Goal: Book appointment/travel/reservation

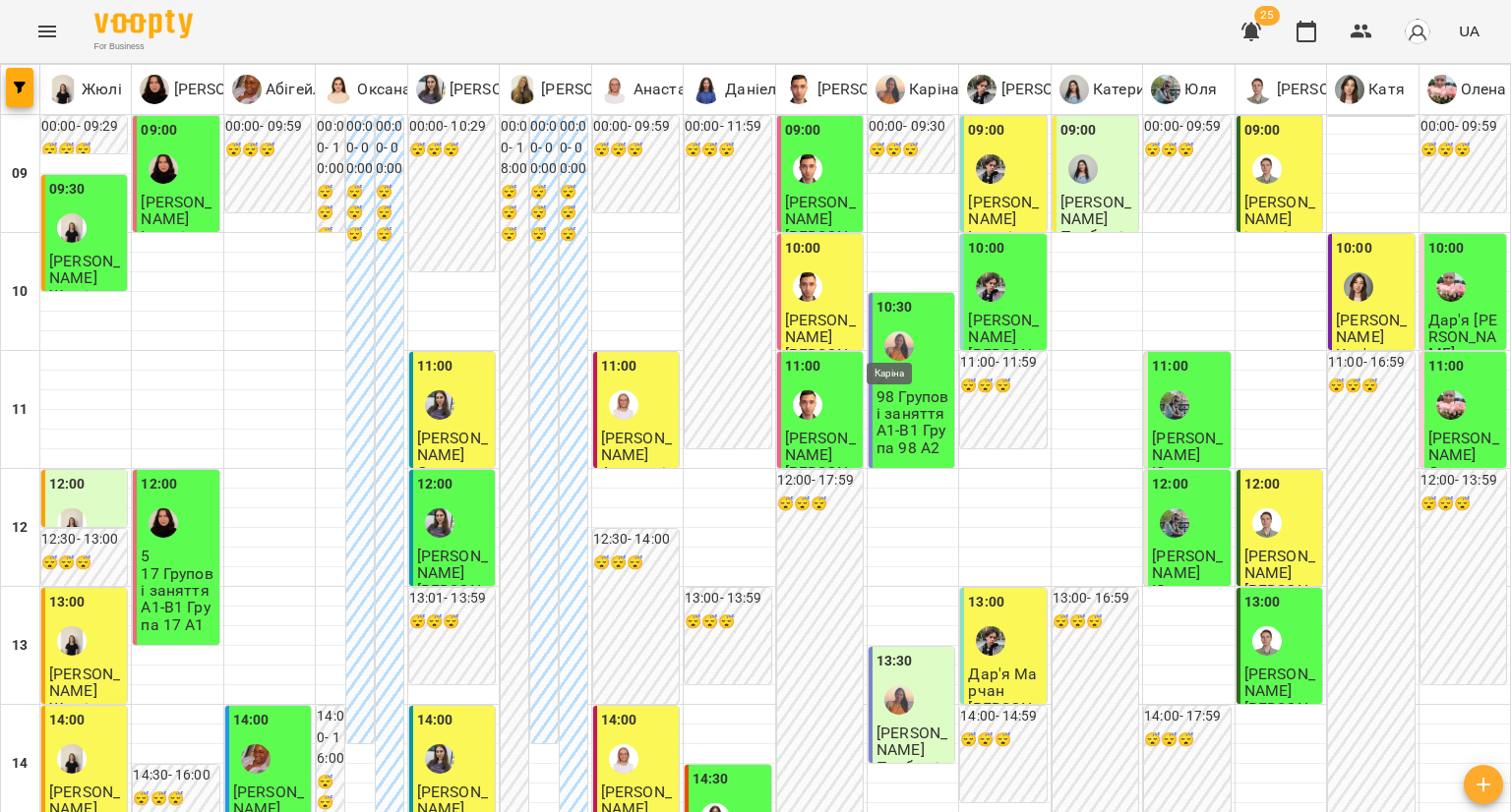
scroll to position [984, 0]
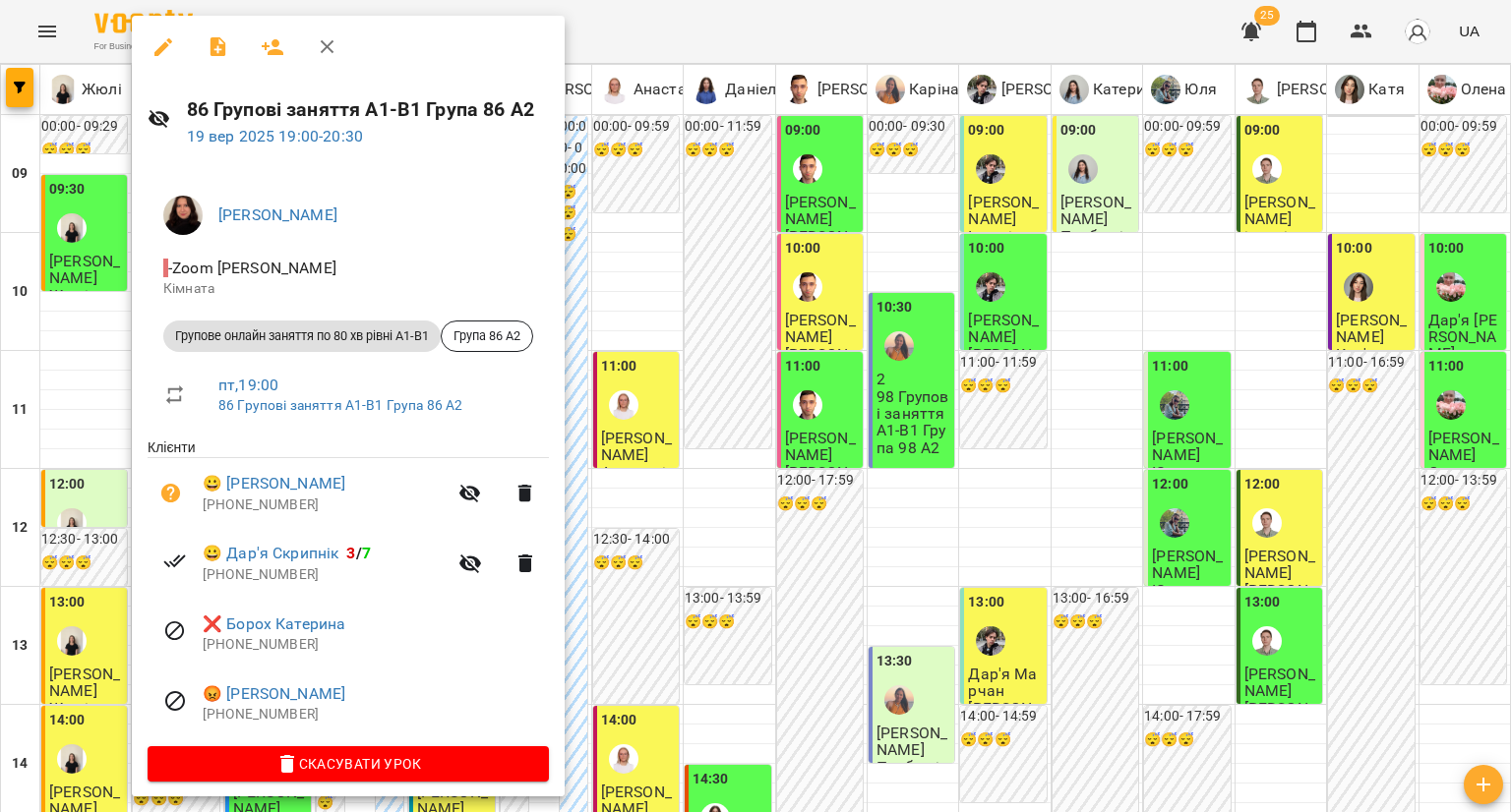
click at [99, 446] on div at bounding box center [755, 406] width 1511 height 812
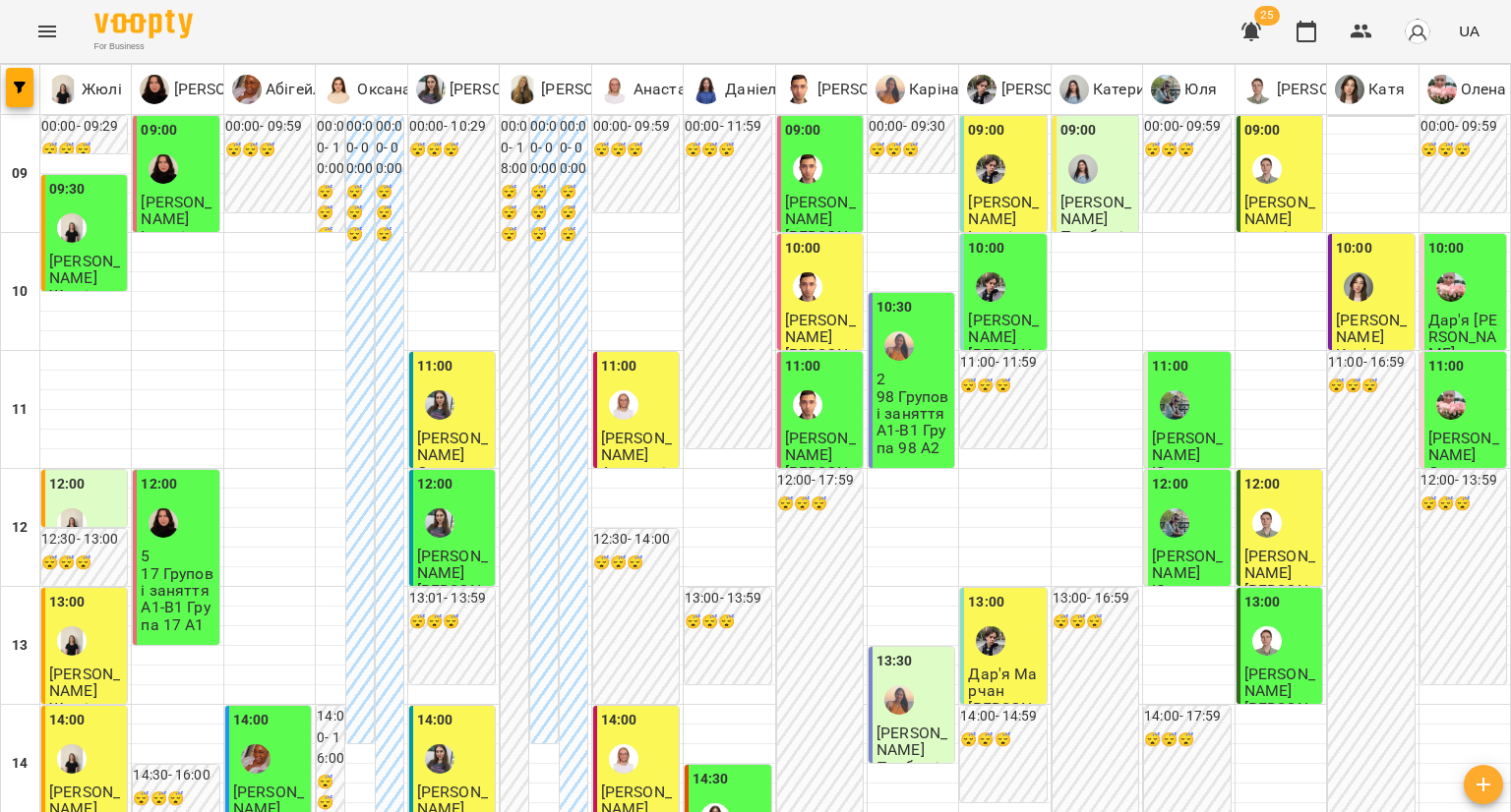
scroll to position [885, 0]
type input "**********"
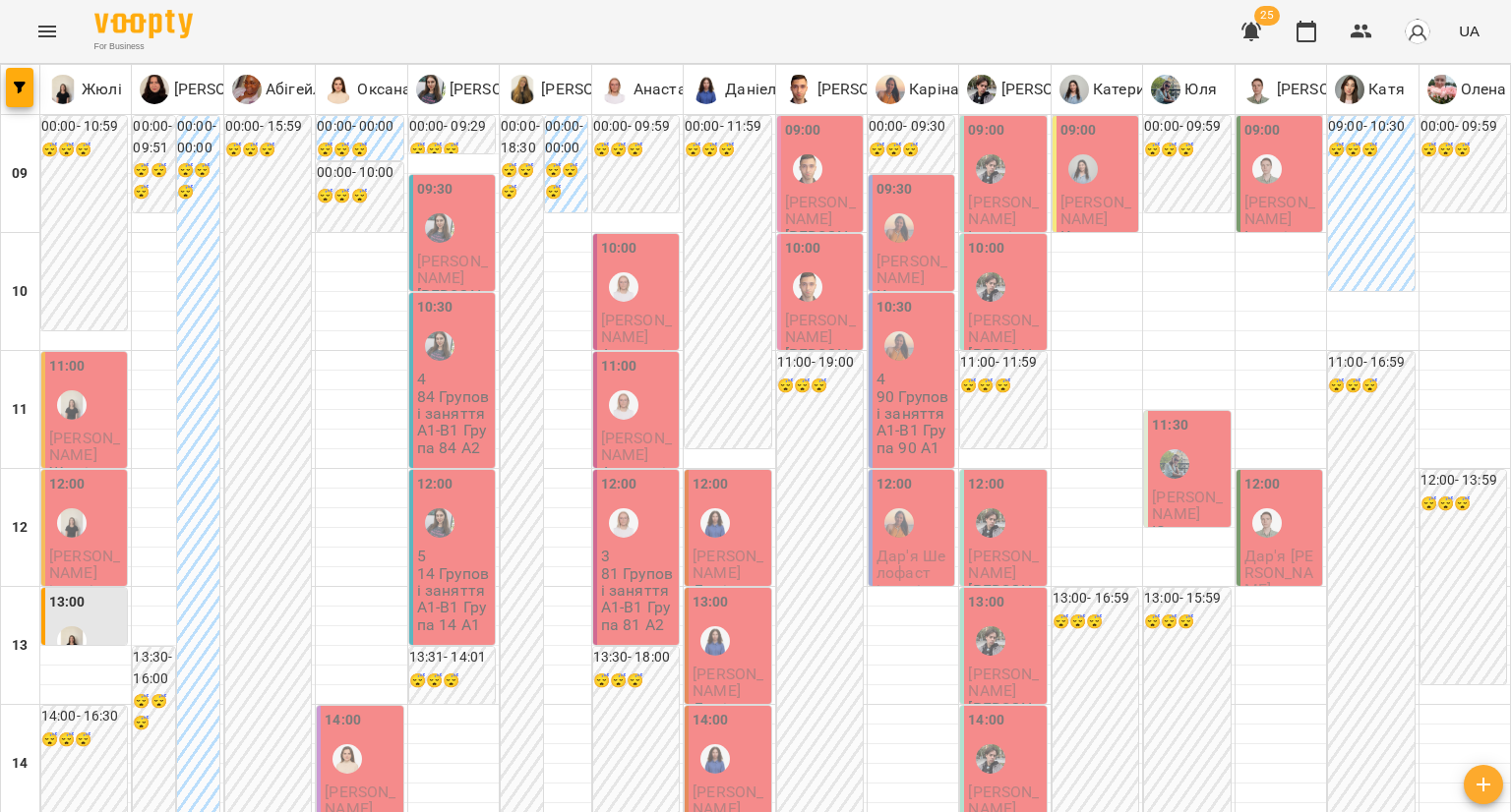
scroll to position [984, 0]
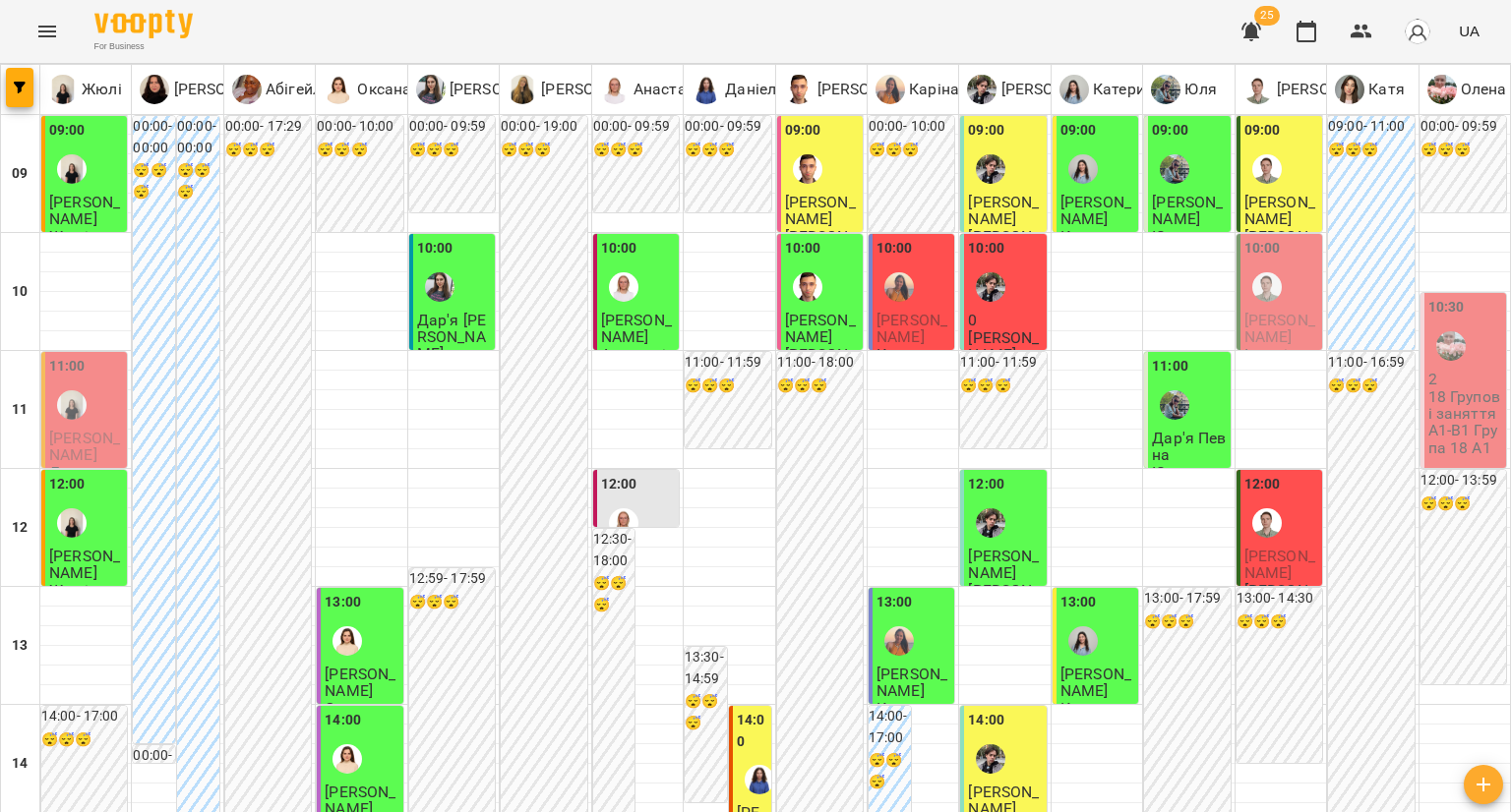
click at [1007, 284] on div "10:00" at bounding box center [1005, 274] width 74 height 72
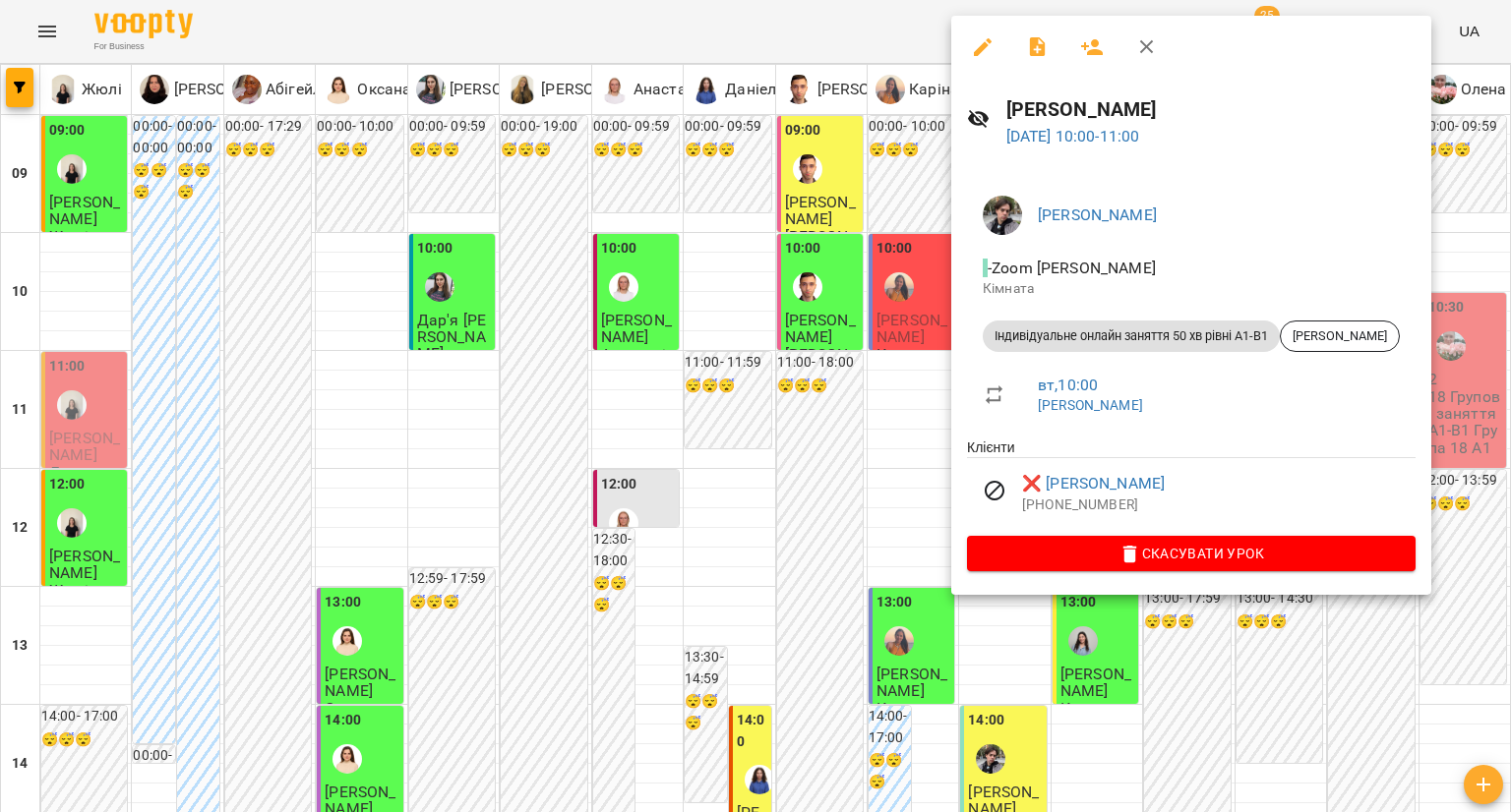
click at [822, 390] on div at bounding box center [755, 406] width 1511 height 812
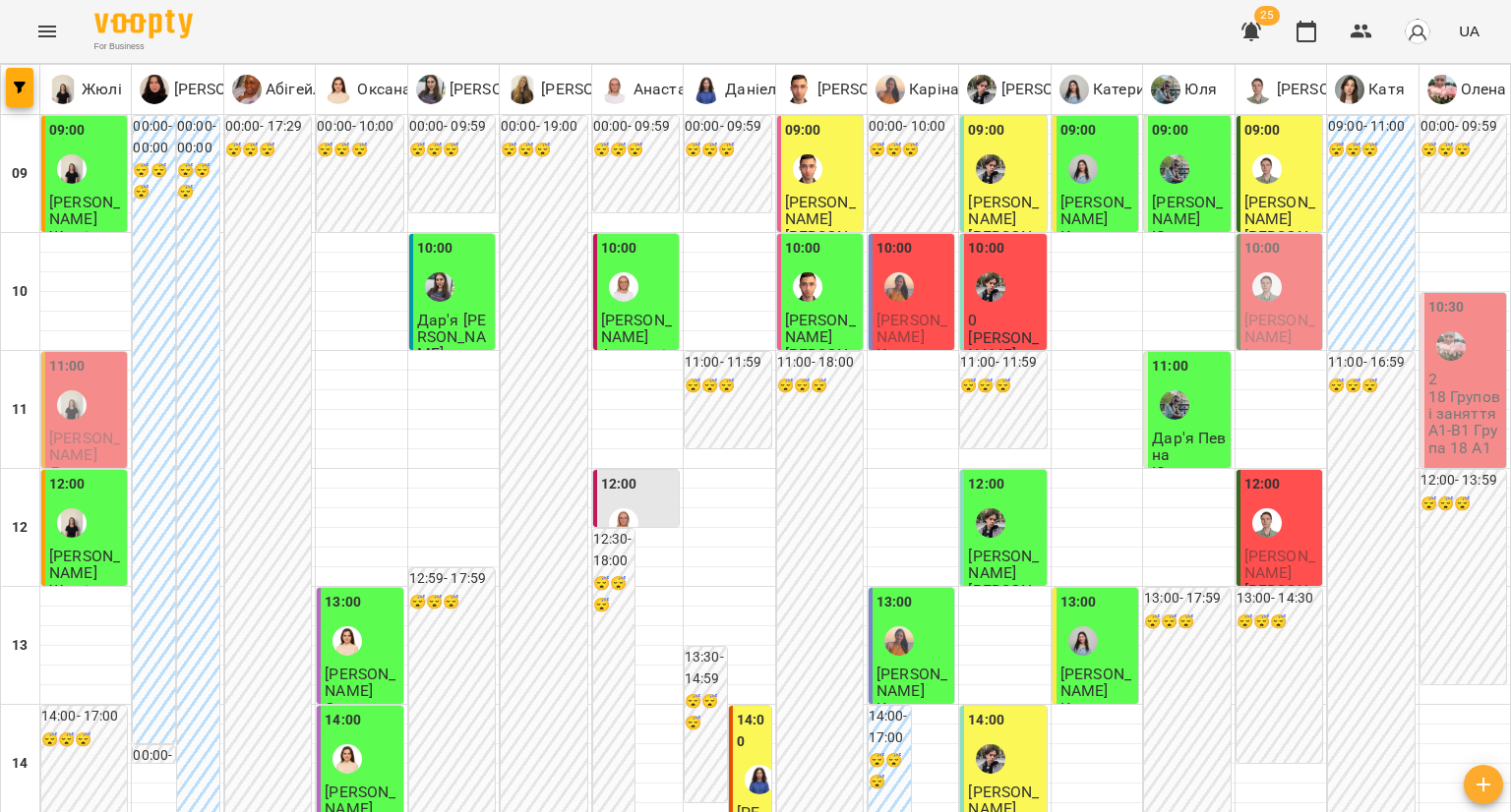
scroll to position [197, 0]
click at [1260, 509] on img "Андрій" at bounding box center [1268, 524] width 30 height 30
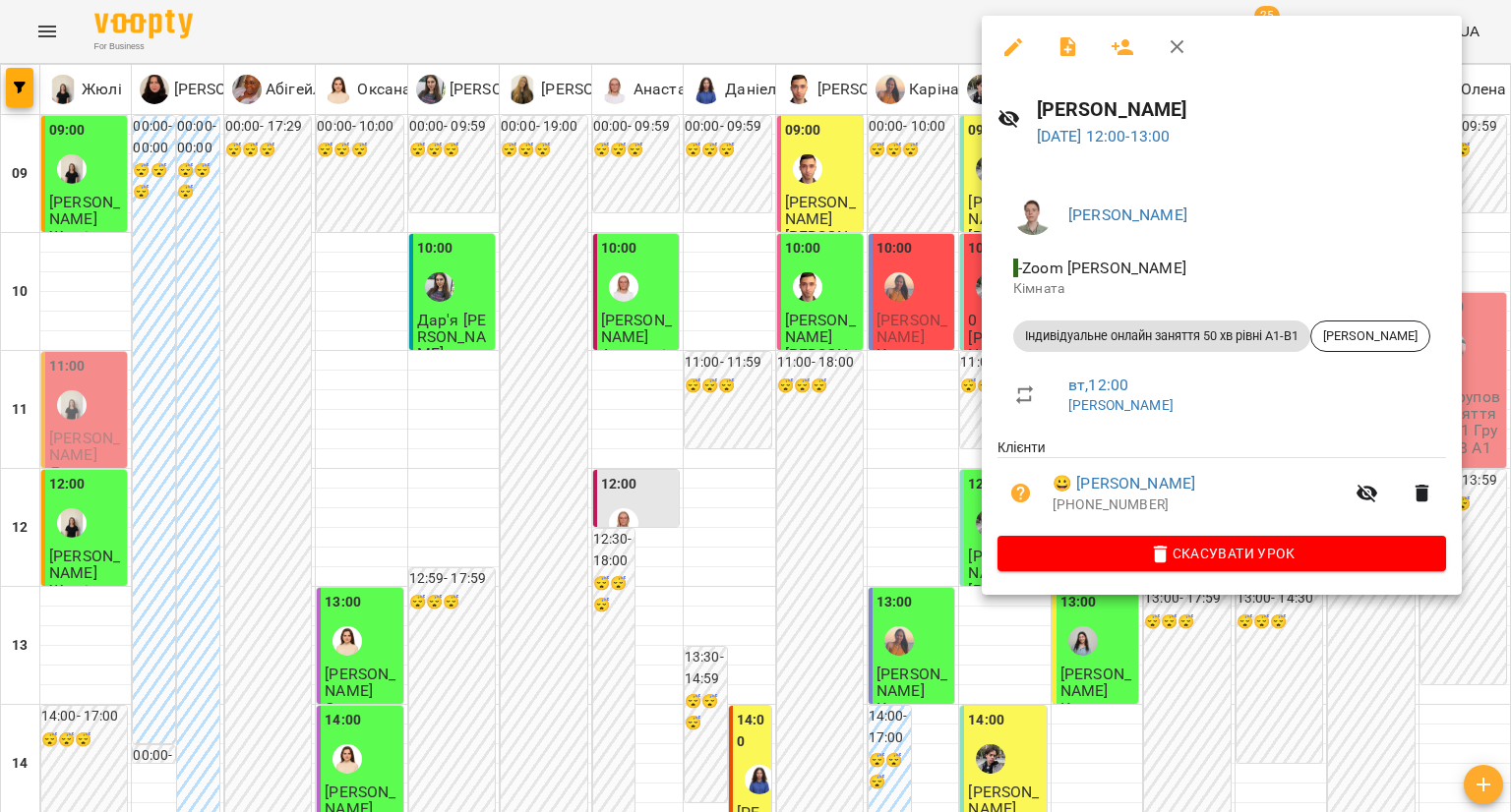
click at [810, 389] on div at bounding box center [755, 406] width 1511 height 812
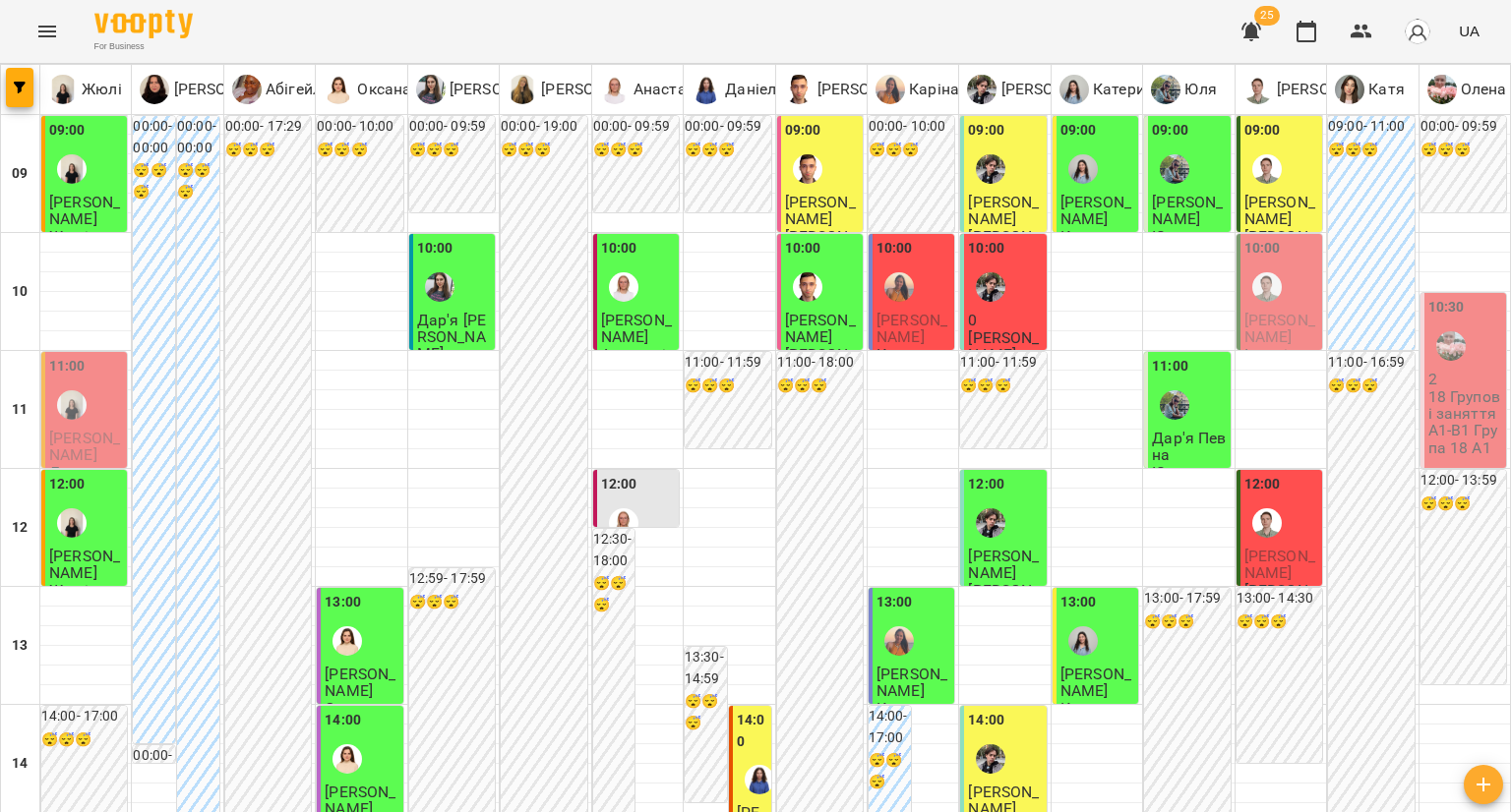
scroll to position [1086, 0]
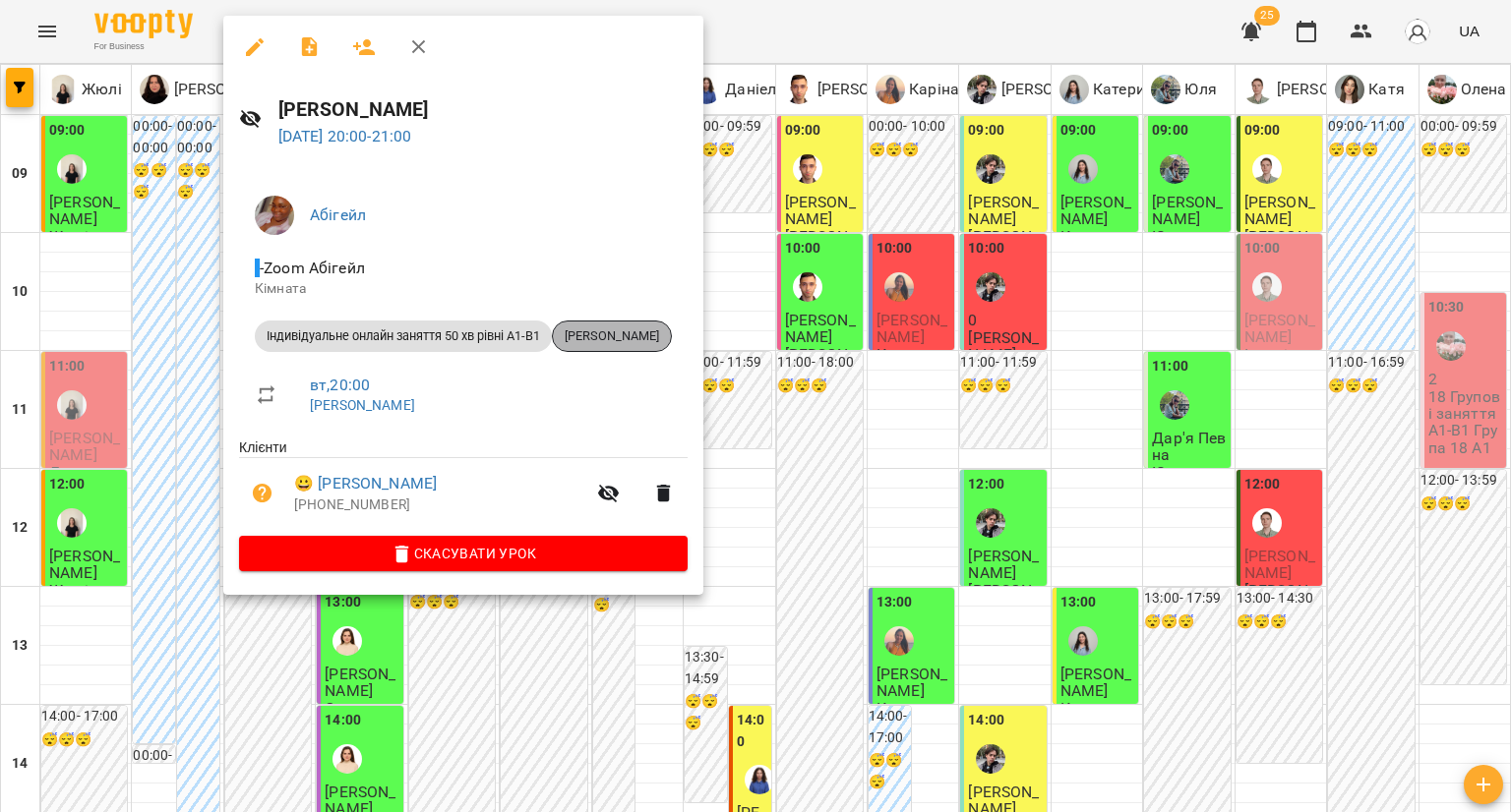
click at [633, 324] on div "[PERSON_NAME]" at bounding box center [612, 337] width 120 height 32
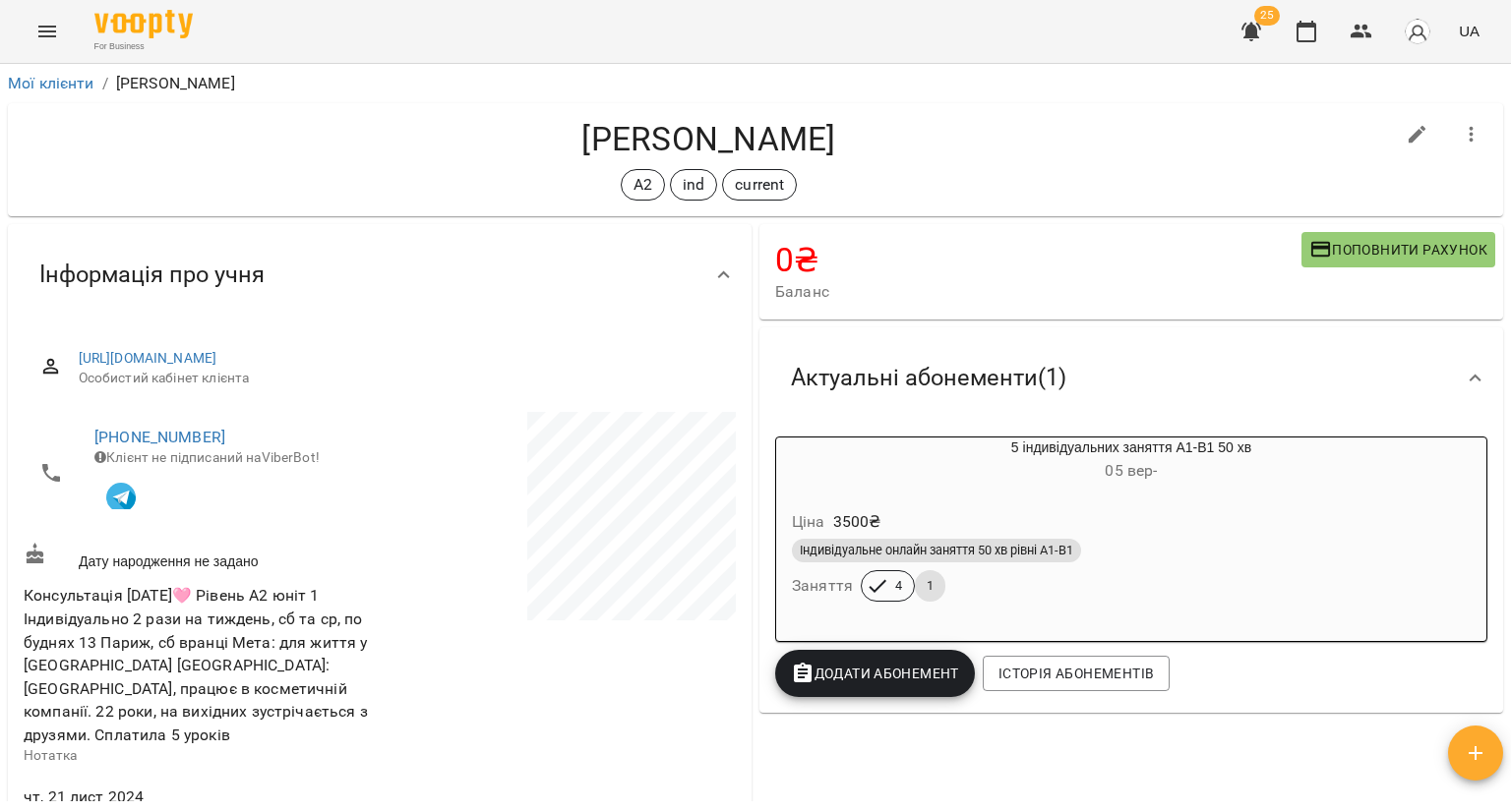
click at [866, 499] on div "Ціна 3500 ₴ Індивідуальне онлайн заняття 50 хв рівні А1-В1 Заняття 4 1" at bounding box center [1132, 559] width 711 height 133
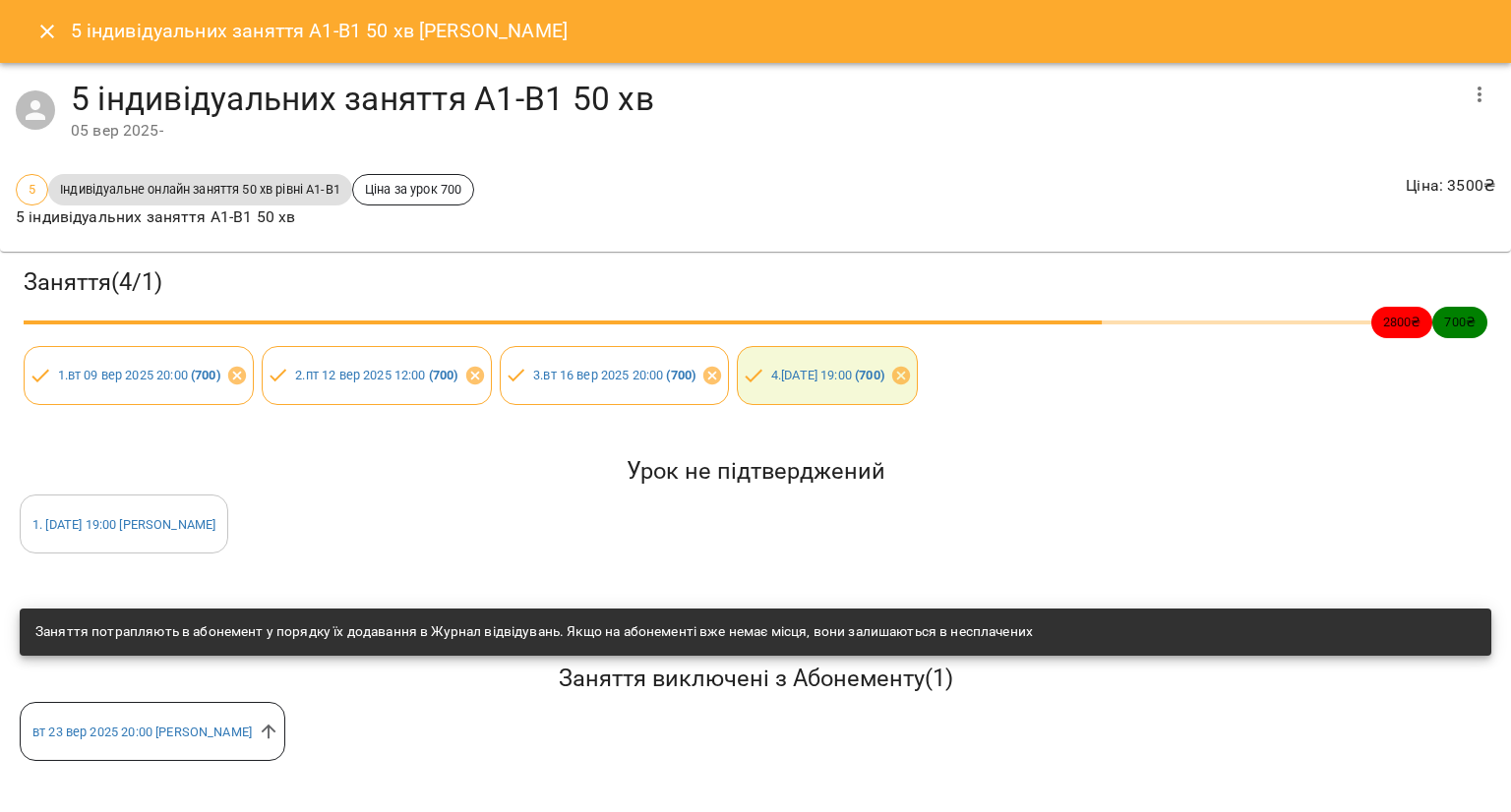
click at [51, 35] on icon "Close" at bounding box center [47, 32] width 14 height 14
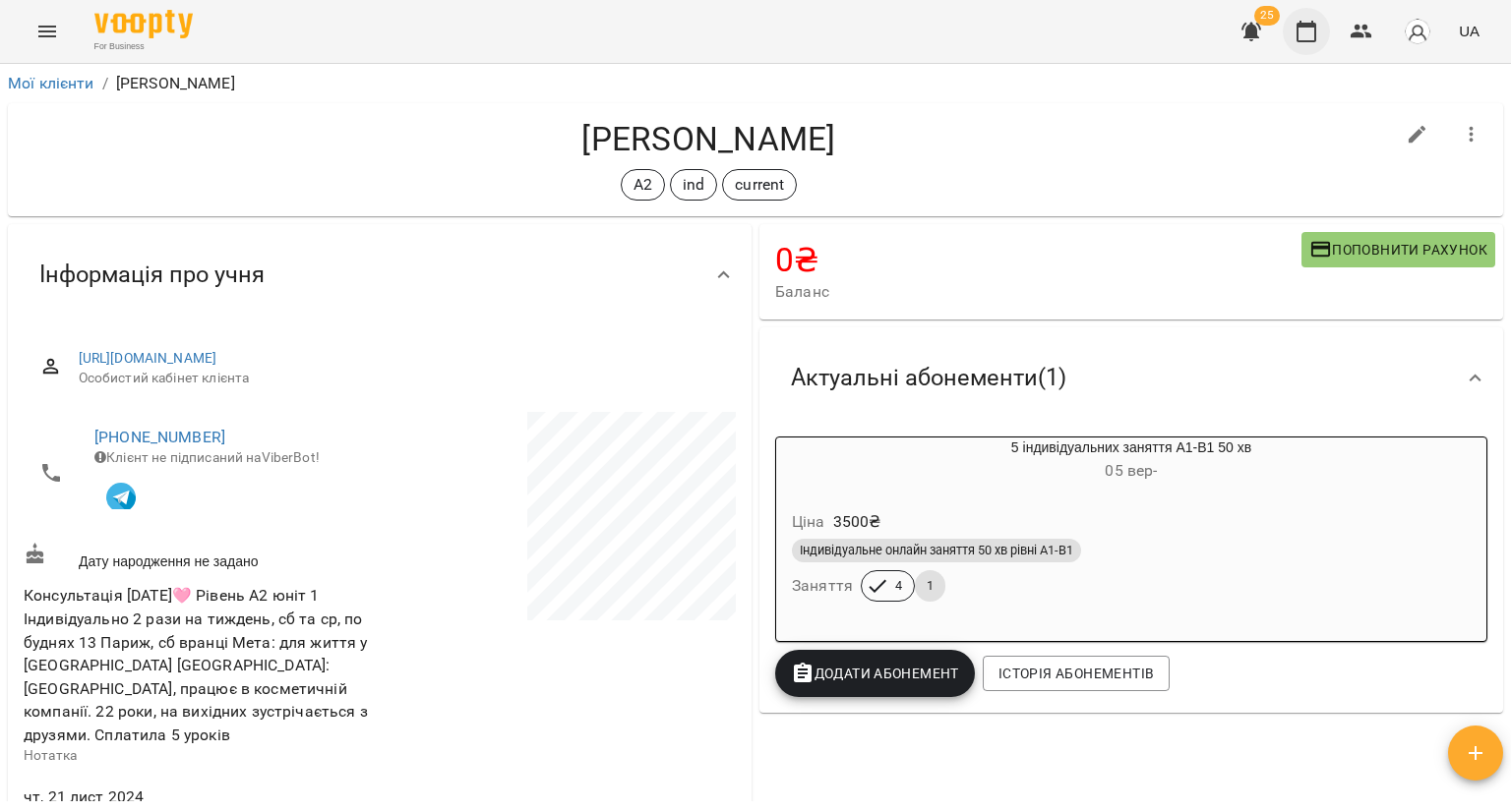
click at [1301, 38] on icon "button" at bounding box center [1306, 32] width 24 height 24
